Goal: Information Seeking & Learning: Check status

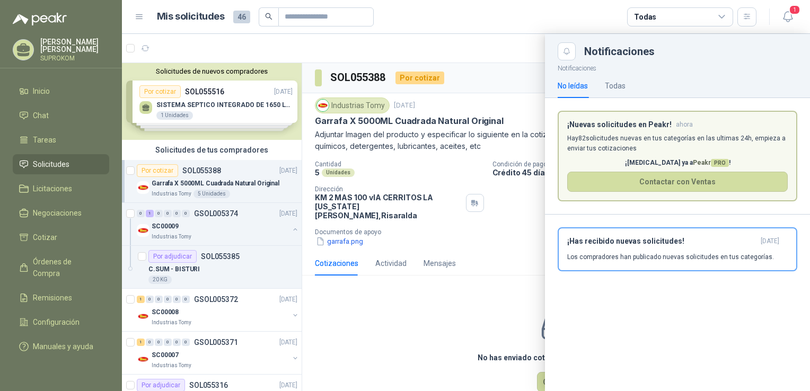
click at [201, 238] on div at bounding box center [466, 212] width 688 height 357
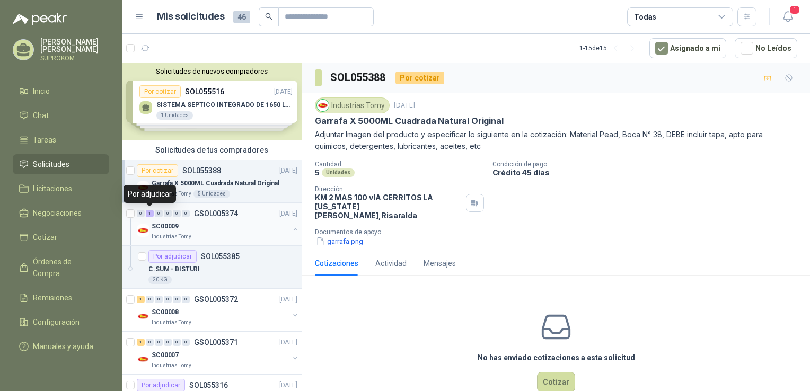
click at [146, 211] on div "1" at bounding box center [150, 213] width 8 height 7
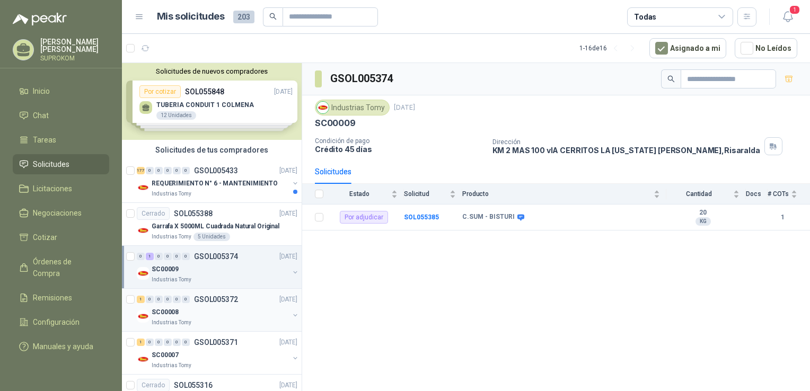
click at [213, 325] on div "Industrias Tomy" at bounding box center [220, 323] width 137 height 8
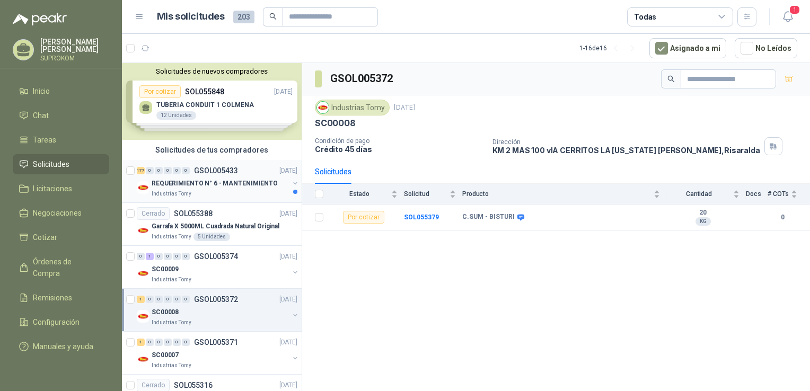
click at [224, 182] on p "REQUERIMIENTO N° 6 - MANTENIMIENTO" at bounding box center [215, 184] width 126 height 10
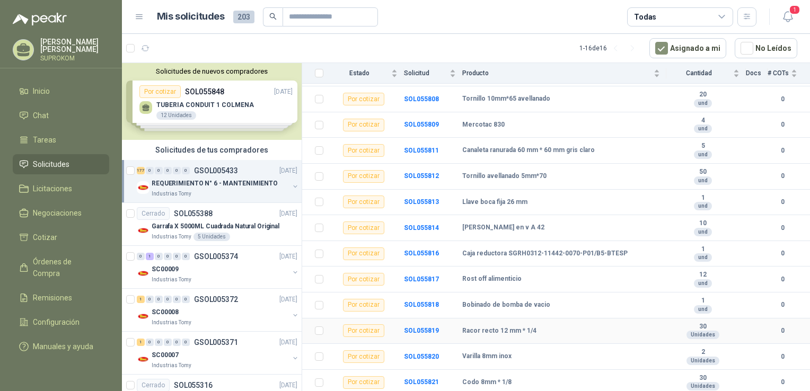
scroll to position [4367, 0]
click at [788, 16] on icon "button" at bounding box center [787, 16] width 13 height 13
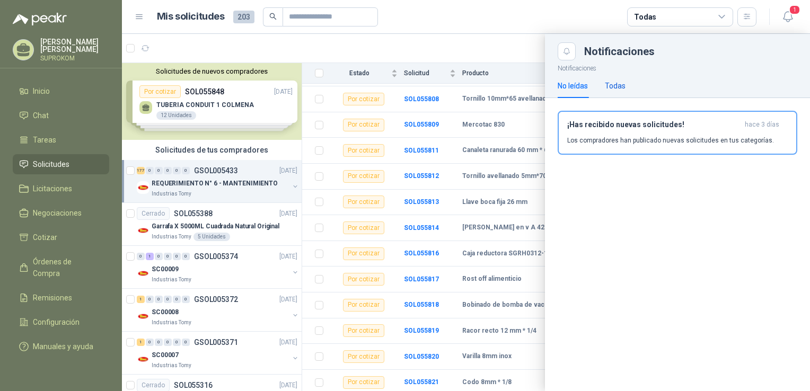
click at [616, 88] on div "Todas" at bounding box center [615, 86] width 21 height 12
click at [550, 92] on div "No leídas Todas" at bounding box center [677, 86] width 265 height 24
click at [571, 88] on div "No leídas" at bounding box center [573, 86] width 30 height 12
click at [499, 47] on div at bounding box center [466, 212] width 688 height 357
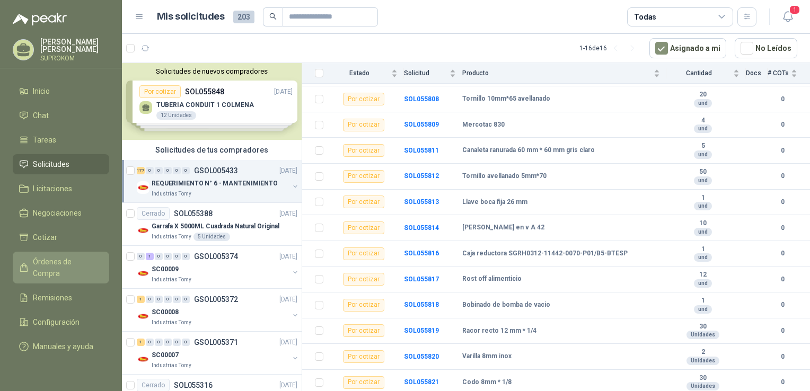
click at [60, 265] on span "Órdenes de Compra" at bounding box center [66, 267] width 66 height 23
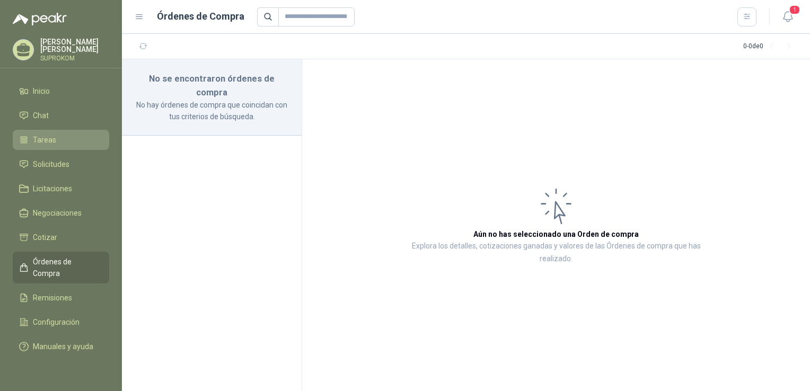
click at [64, 132] on link "Tareas" at bounding box center [61, 140] width 96 height 20
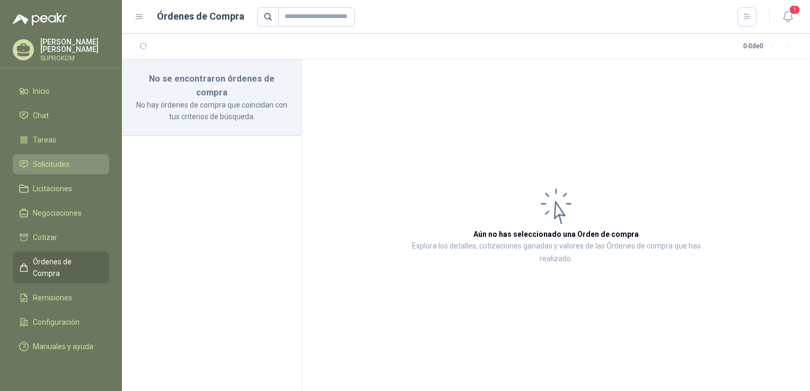
click at [58, 163] on span "Solicitudes" at bounding box center [51, 164] width 37 height 12
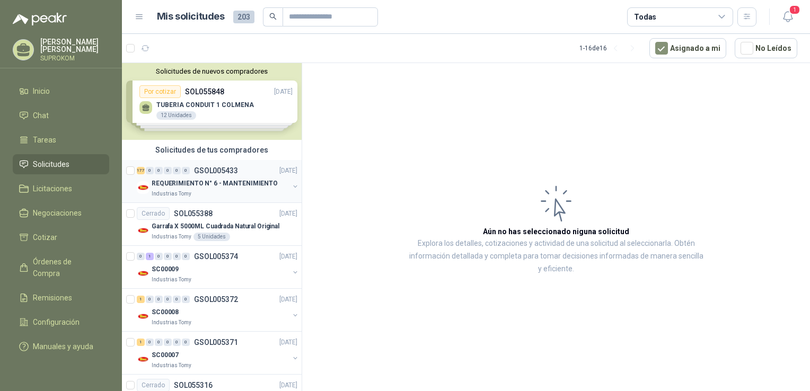
click at [184, 179] on p "REQUERIMIENTO N° 6 - MANTENIMIENTO" at bounding box center [215, 184] width 126 height 10
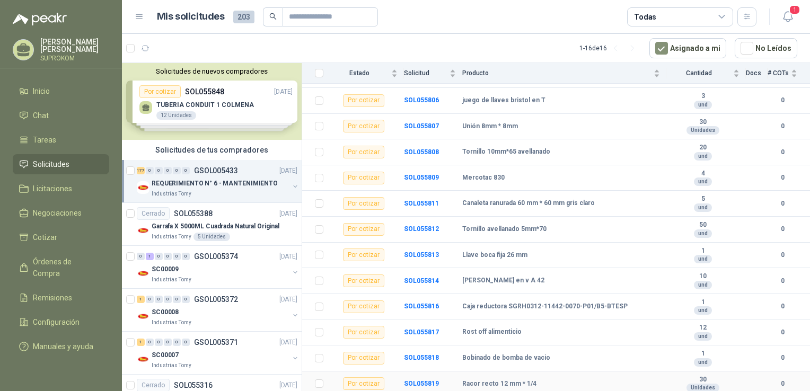
scroll to position [4367, 0]
